Goal: Task Accomplishment & Management: Manage account settings

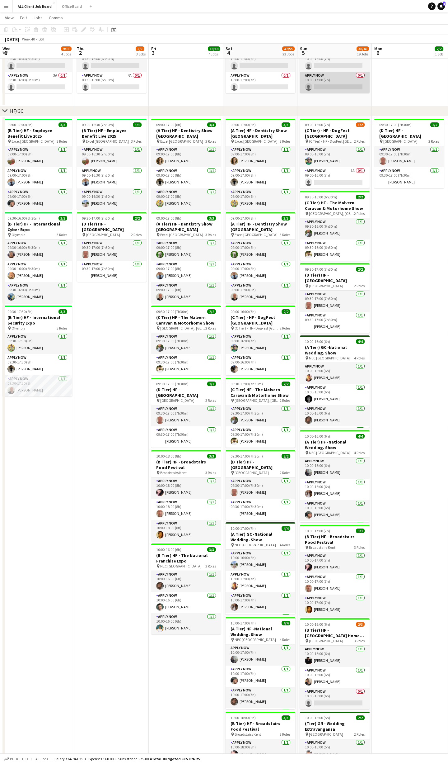
scroll to position [0, 200]
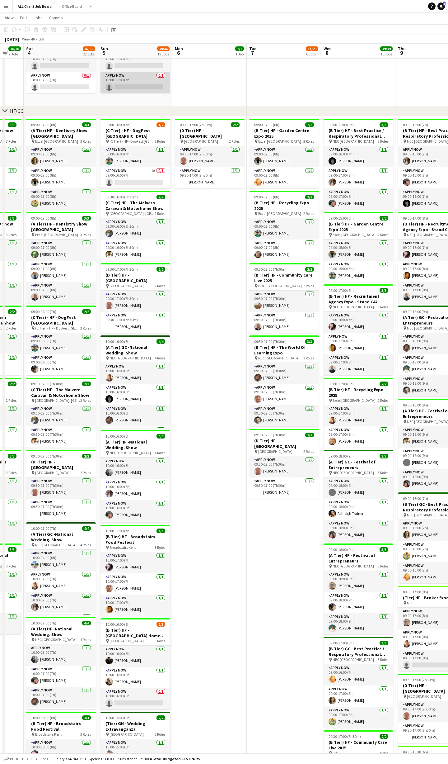
click at [115, 83] on app-card-role "APPLY NOW 0/1 10:00-17:00 (7h) single-neutral-actions" at bounding box center [136, 82] width 70 height 21
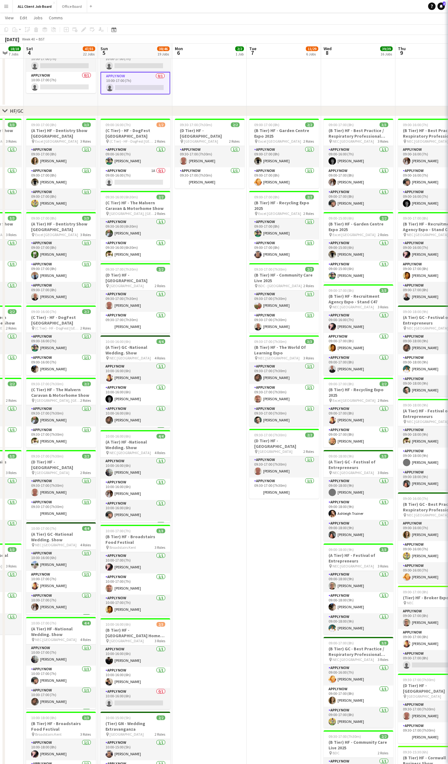
scroll to position [0, 199]
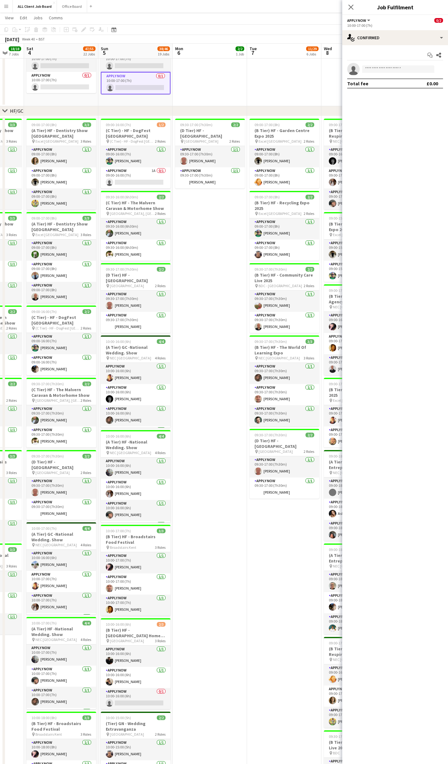
click at [390, 73] on app-invite-slot "single-neutral-actions" at bounding box center [395, 69] width 106 height 12
drag, startPoint x: 389, startPoint y: 70, endPoint x: 393, endPoint y: 72, distance: 4.2
click at [391, 71] on input at bounding box center [398, 68] width 72 height 7
type input "****"
drag, startPoint x: 393, startPoint y: 72, endPoint x: 394, endPoint y: 85, distance: 13.4
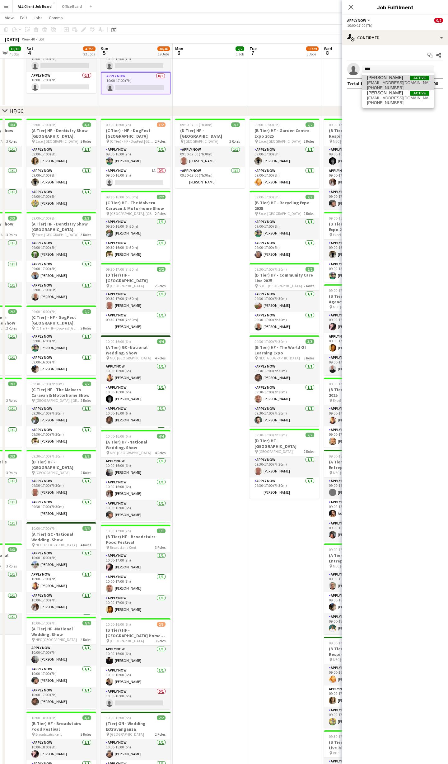
click at [394, 85] on span "[PHONE_NUMBER]" at bounding box center [398, 87] width 62 height 5
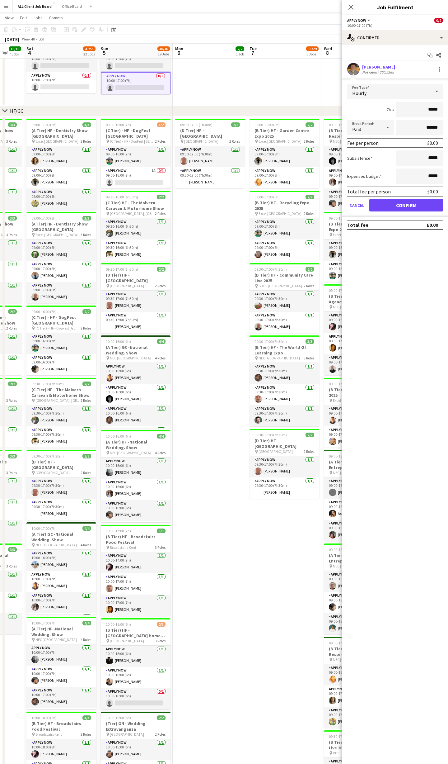
click at [356, 70] on app-user-avatar at bounding box center [353, 69] width 12 height 12
click at [351, 5] on icon "Close pop-in" at bounding box center [351, 7] width 6 height 6
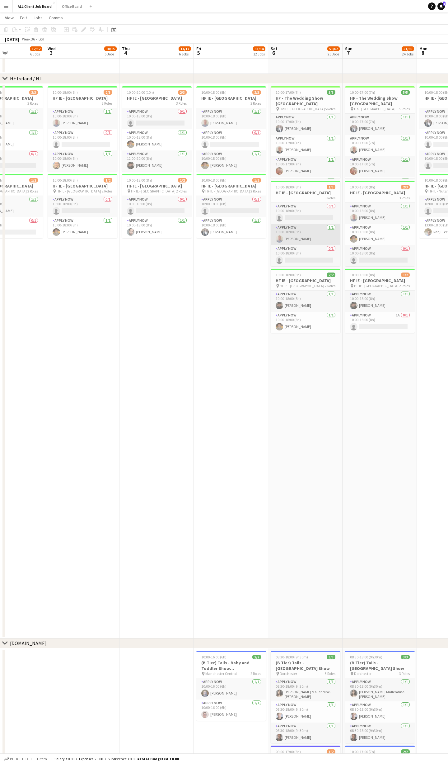
scroll to position [0, 179]
click at [129, 150] on app-card-role "APPLY NOW [DATE] 10:00-18:00 (8h) [PERSON_NAME]" at bounding box center [156, 139] width 70 height 21
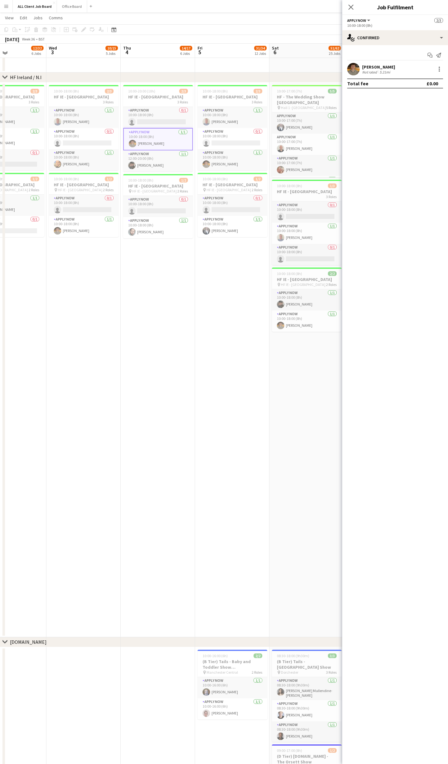
scroll to position [1704, 0]
click at [354, 72] on app-user-avatar at bounding box center [353, 69] width 12 height 12
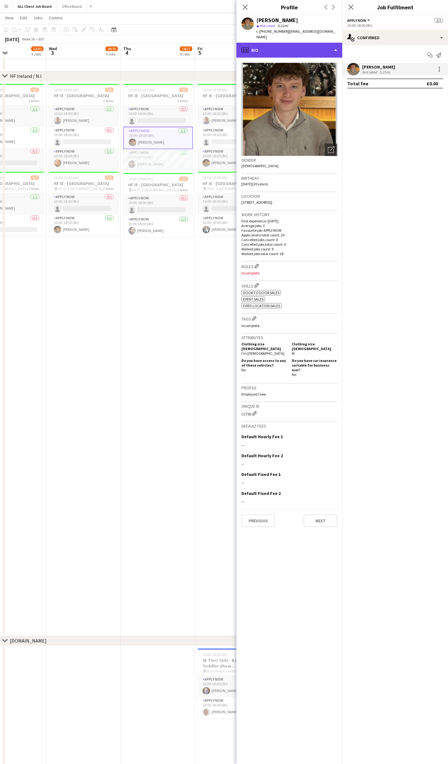
click at [329, 43] on div "profile Bio" at bounding box center [290, 50] width 106 height 15
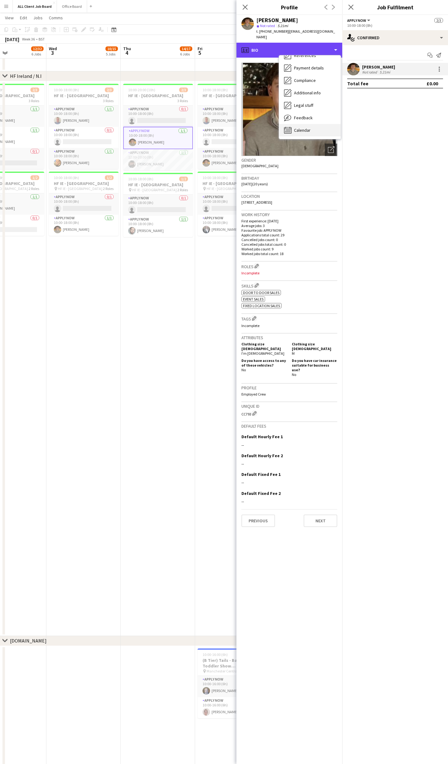
scroll to position [71, 0]
click at [309, 127] on span "Calendar" at bounding box center [302, 130] width 17 height 6
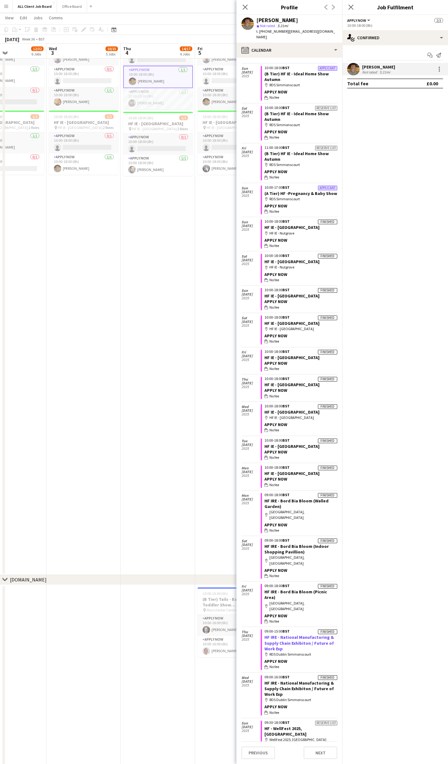
scroll to position [15, 0]
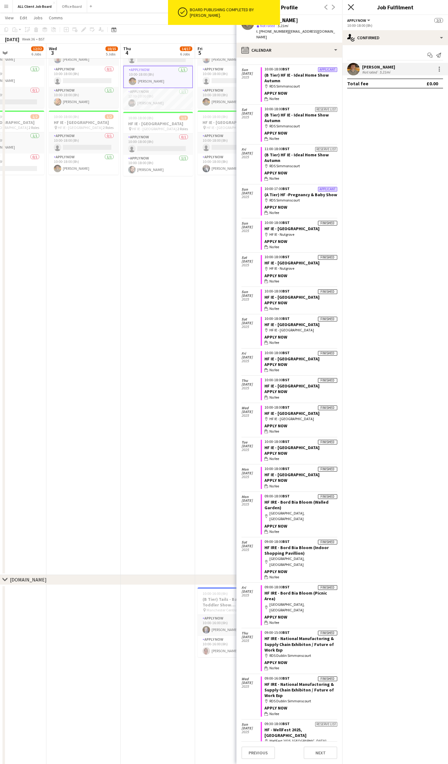
click at [353, 6] on icon "Close pop-in" at bounding box center [351, 7] width 6 height 6
